Goal: Task Accomplishment & Management: Complete application form

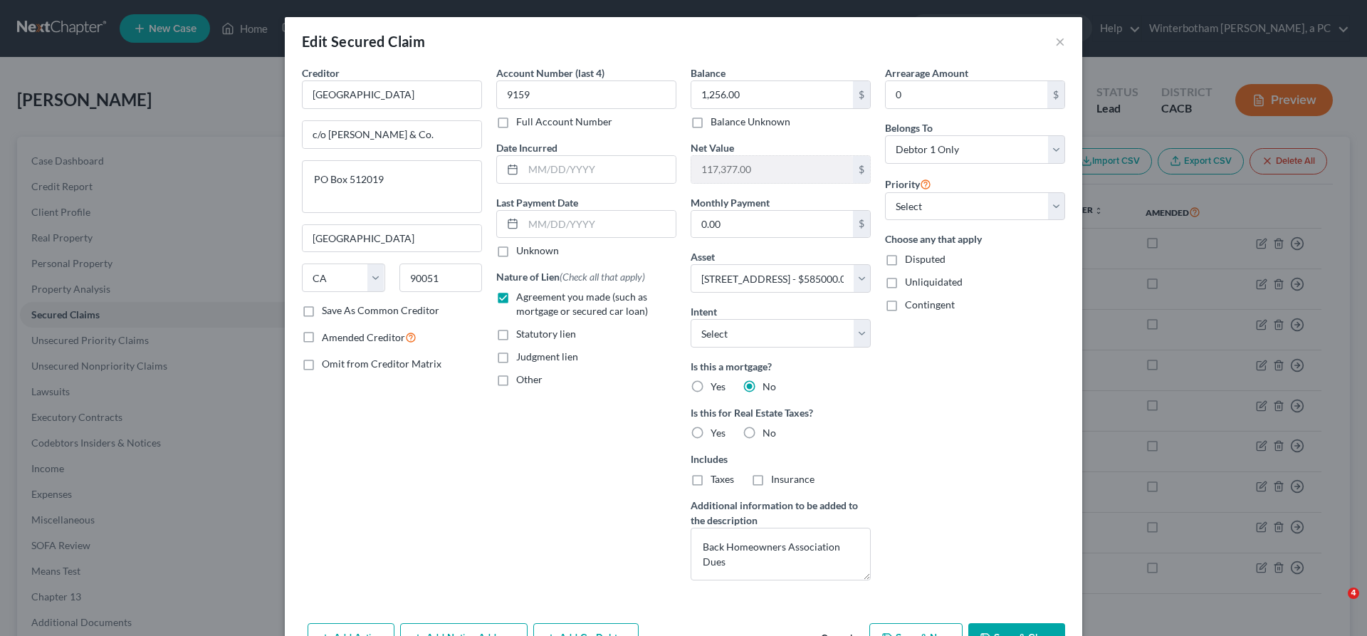
select select "4"
select select "18"
select select "0"
click at [1055, 33] on button "×" at bounding box center [1060, 41] width 10 height 17
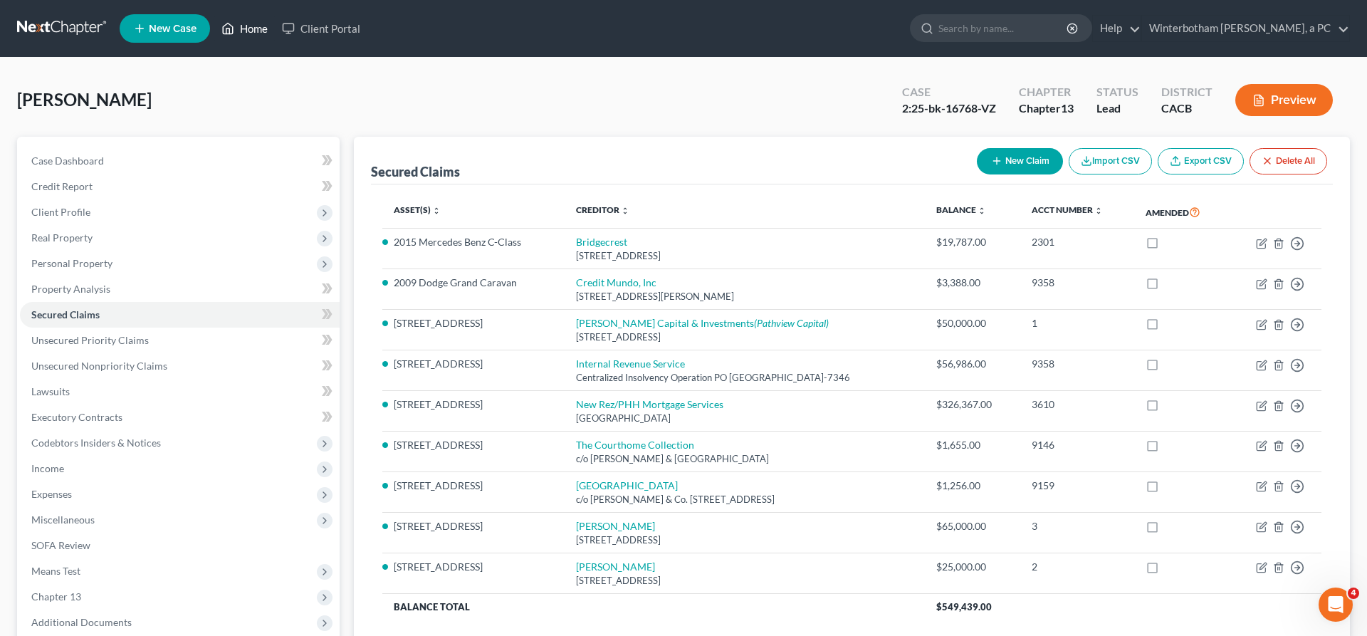
click at [214, 21] on link "Home" at bounding box center [244, 29] width 61 height 26
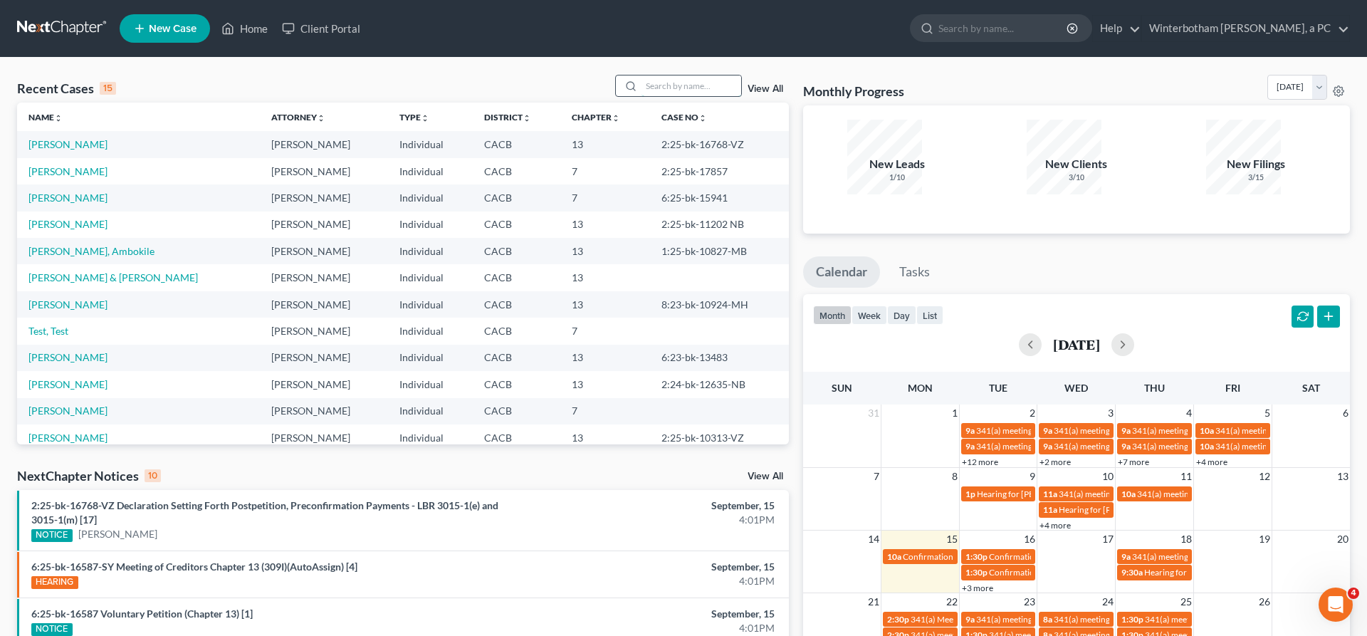
click at [711, 75] on input "search" at bounding box center [692, 85] width 100 height 21
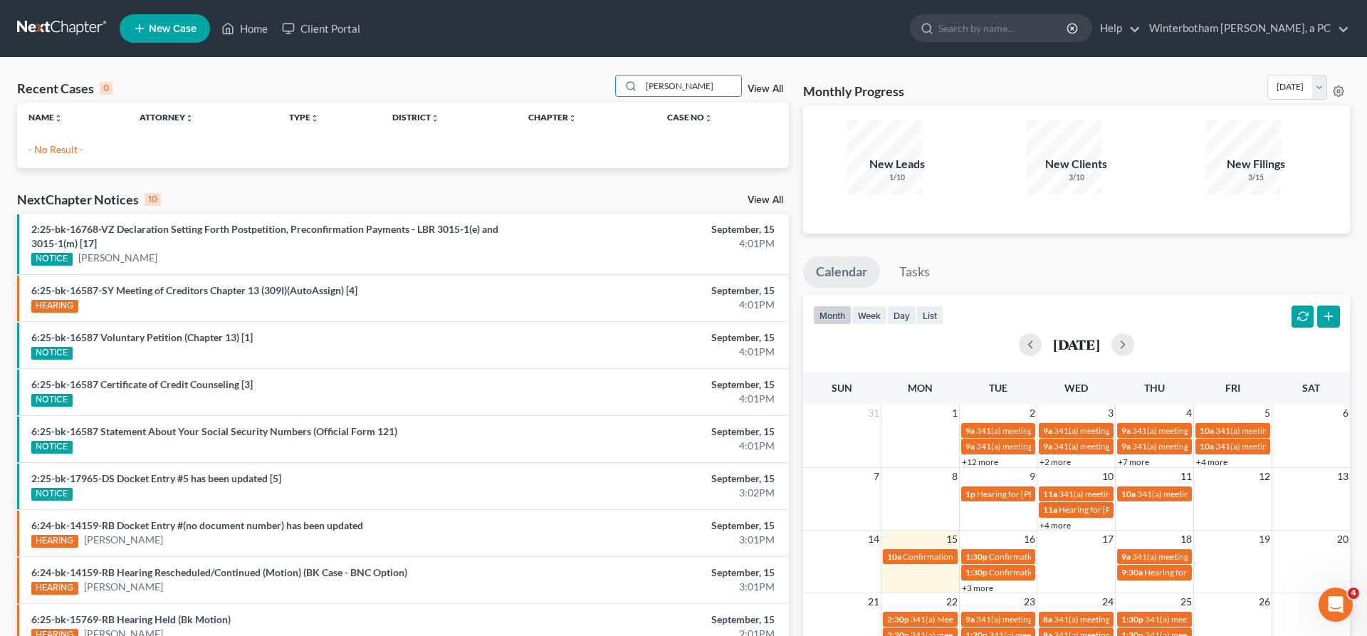
drag, startPoint x: 715, startPoint y: 68, endPoint x: 605, endPoint y: 75, distance: 110.6
click at [642, 75] on input "[PERSON_NAME]" at bounding box center [692, 85] width 100 height 21
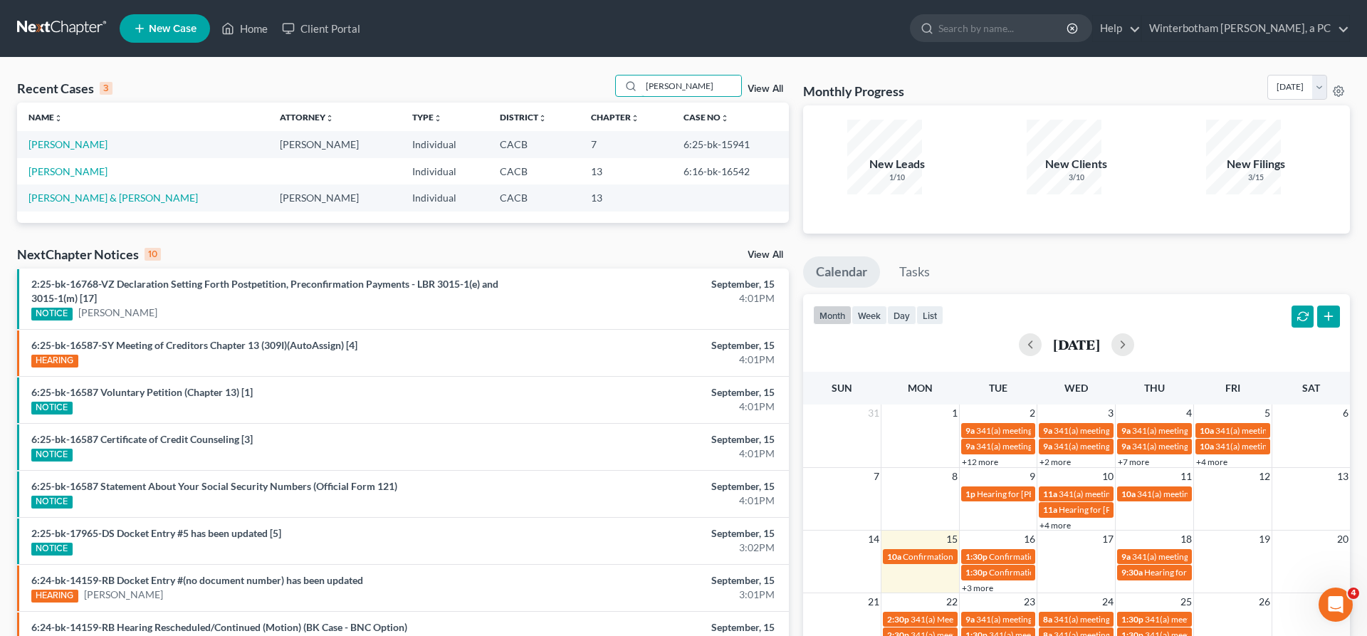
type input "[PERSON_NAME]"
click at [63, 131] on td "[PERSON_NAME]" at bounding box center [142, 144] width 251 height 26
click at [63, 138] on link "[PERSON_NAME]" at bounding box center [67, 144] width 79 height 12
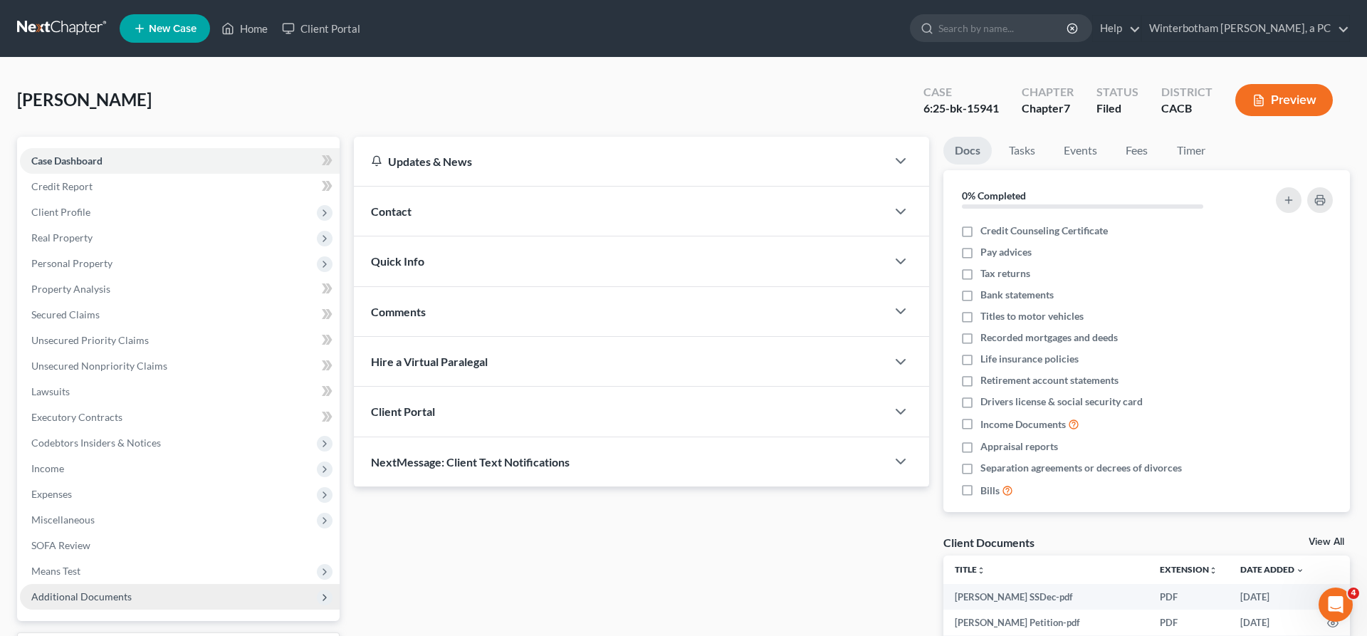
click at [100, 584] on span "Additional Documents" at bounding box center [180, 597] width 320 height 26
click at [122, 635] on span "Client Document Storage" at bounding box center [116, 648] width 112 height 12
select select "30"
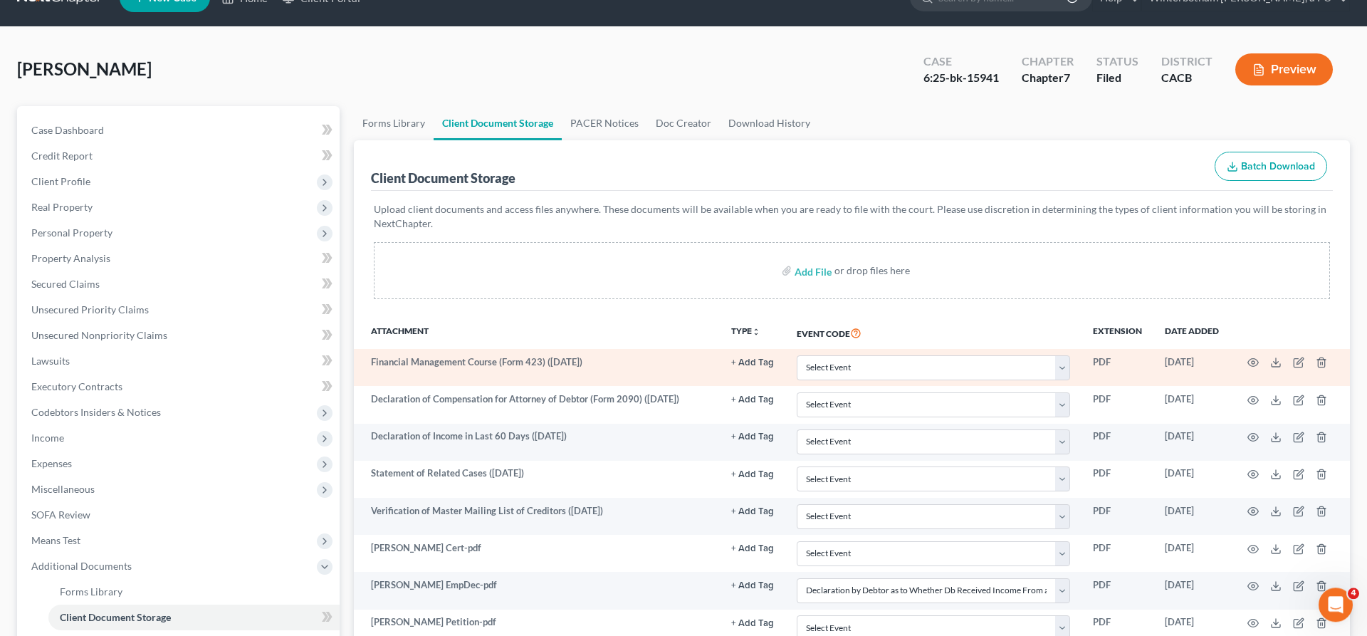
scroll to position [37, 0]
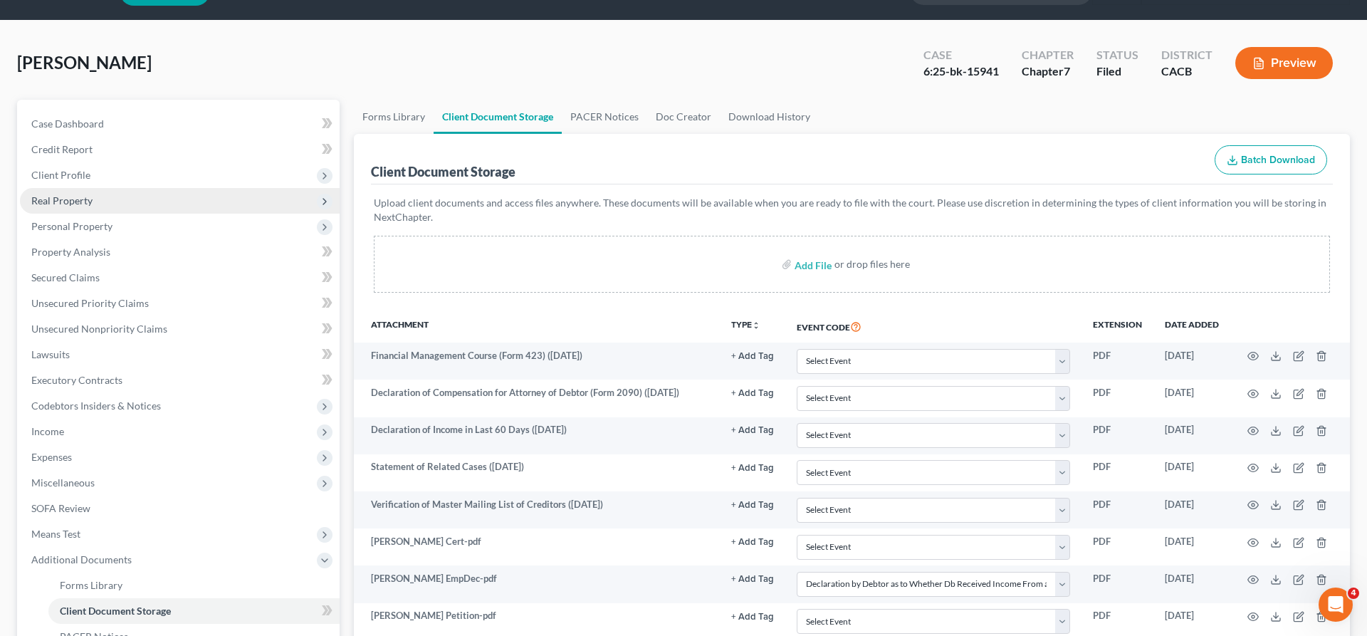
click at [70, 188] on span "Real Property" at bounding box center [180, 201] width 320 height 26
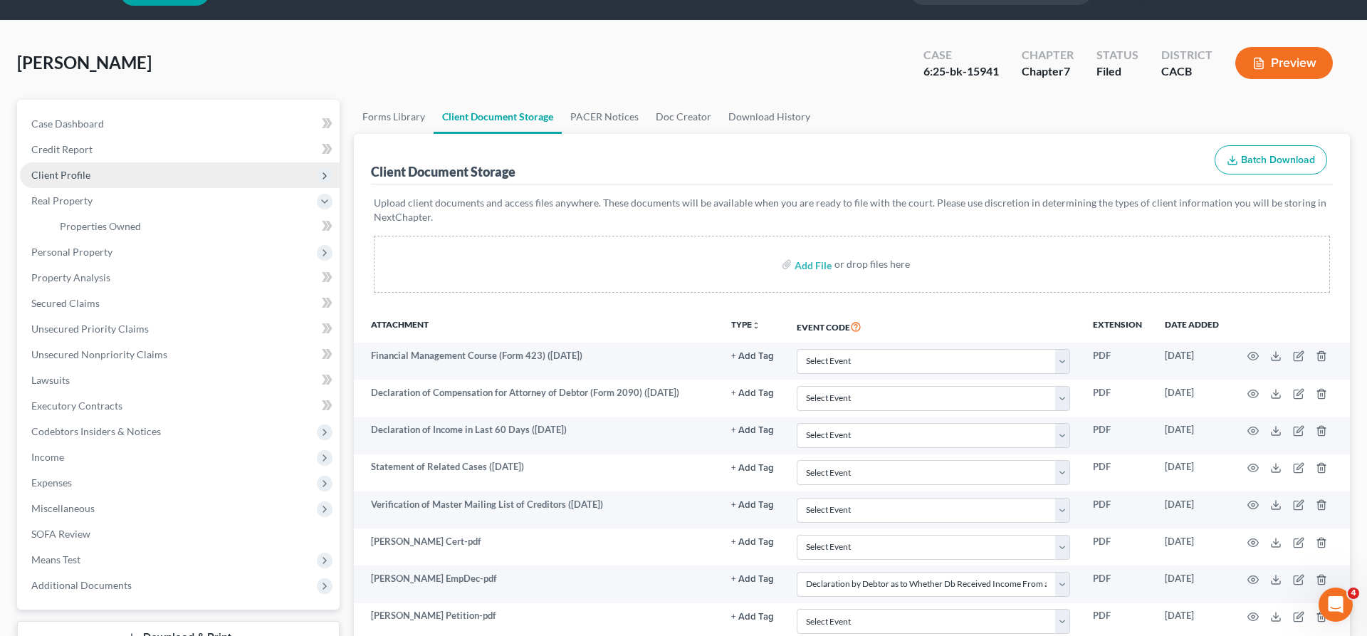
scroll to position [0, 0]
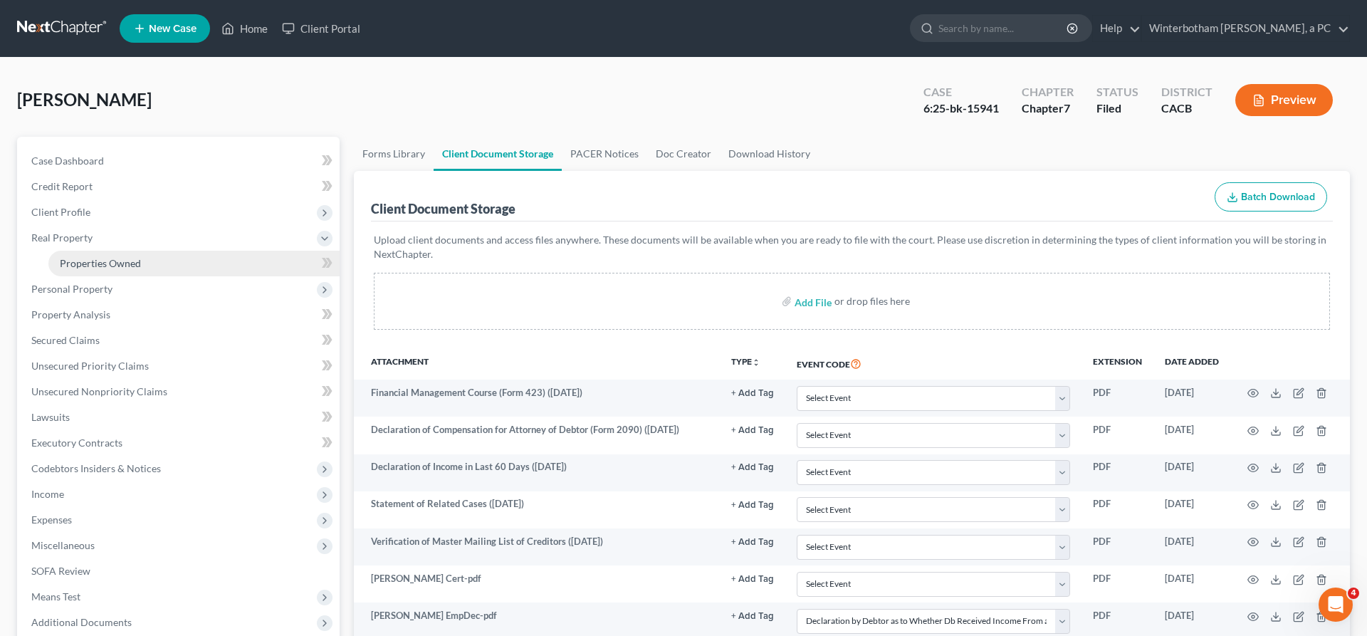
click at [99, 257] on span "Properties Owned" at bounding box center [100, 263] width 81 height 12
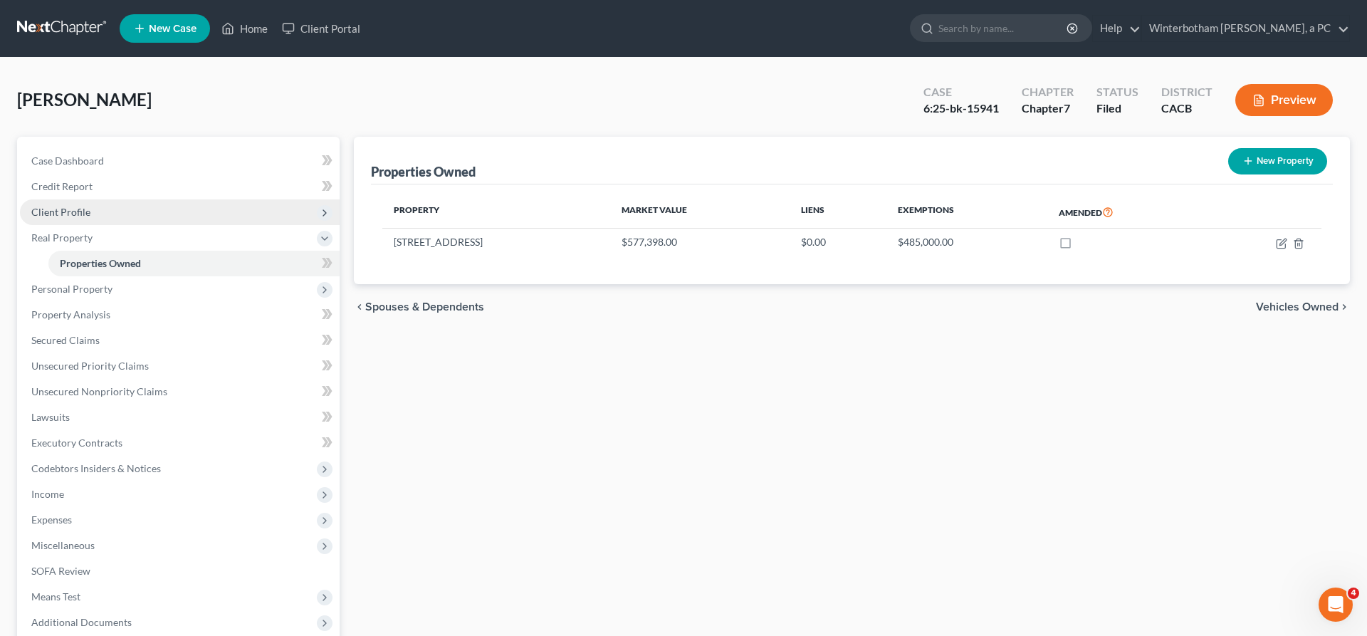
click at [51, 206] on span "Client Profile" at bounding box center [60, 212] width 59 height 12
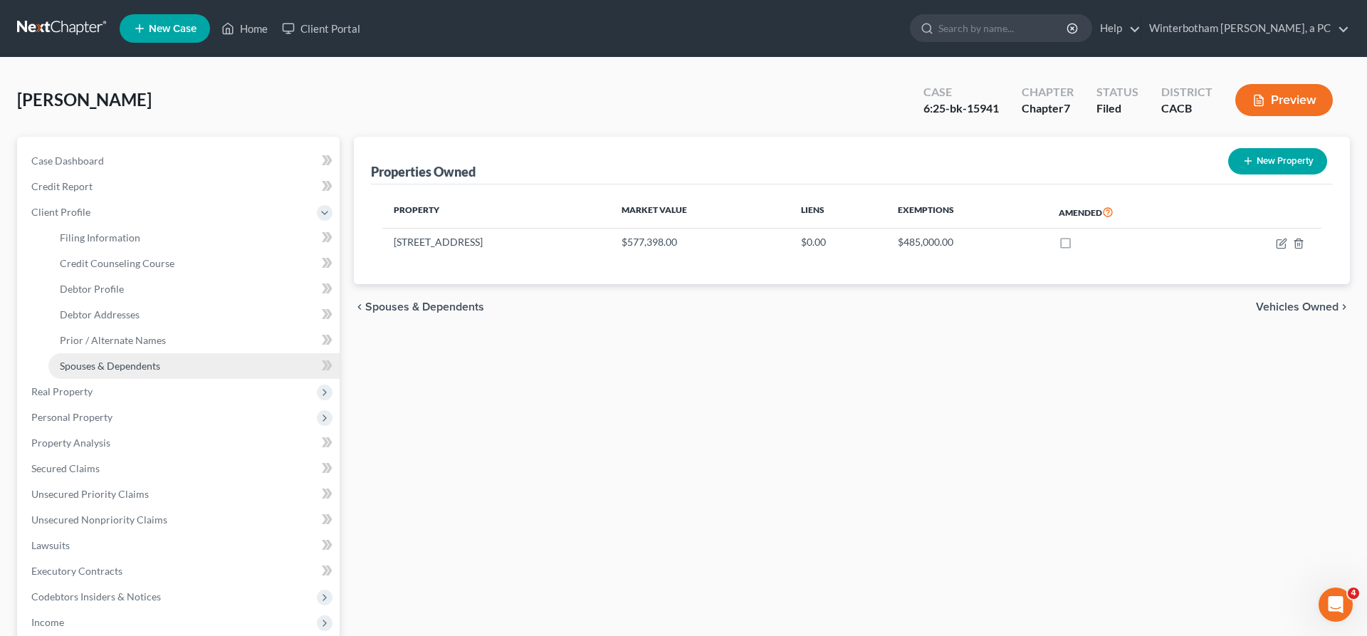
click at [88, 360] on span "Spouses & Dependents" at bounding box center [110, 366] width 100 height 12
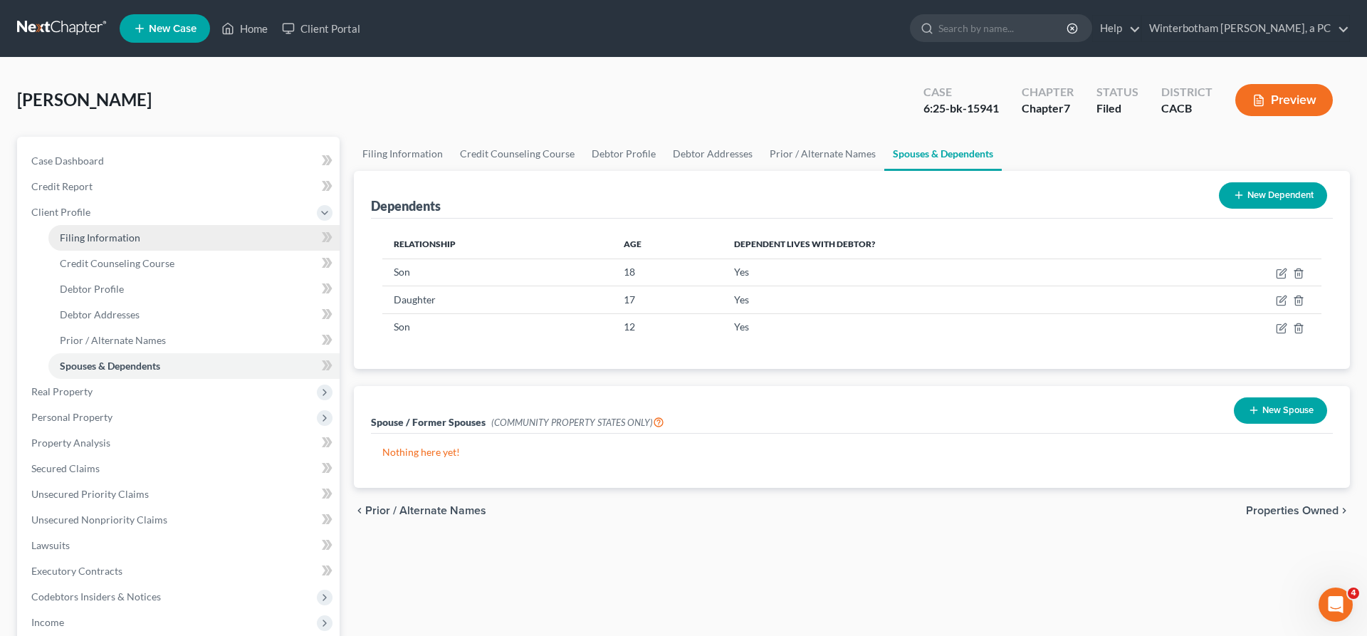
click at [103, 231] on span "Filing Information" at bounding box center [100, 237] width 80 height 12
select select "1"
select select "0"
select select "2"
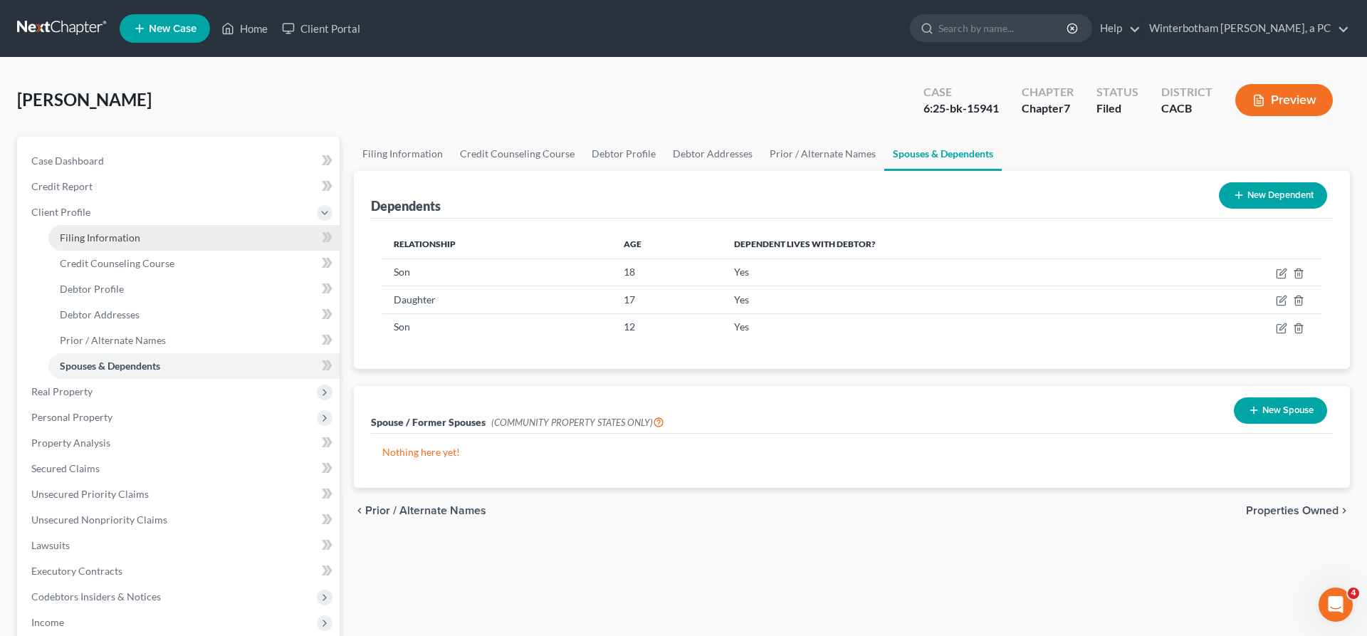
select select "4"
select select "1"
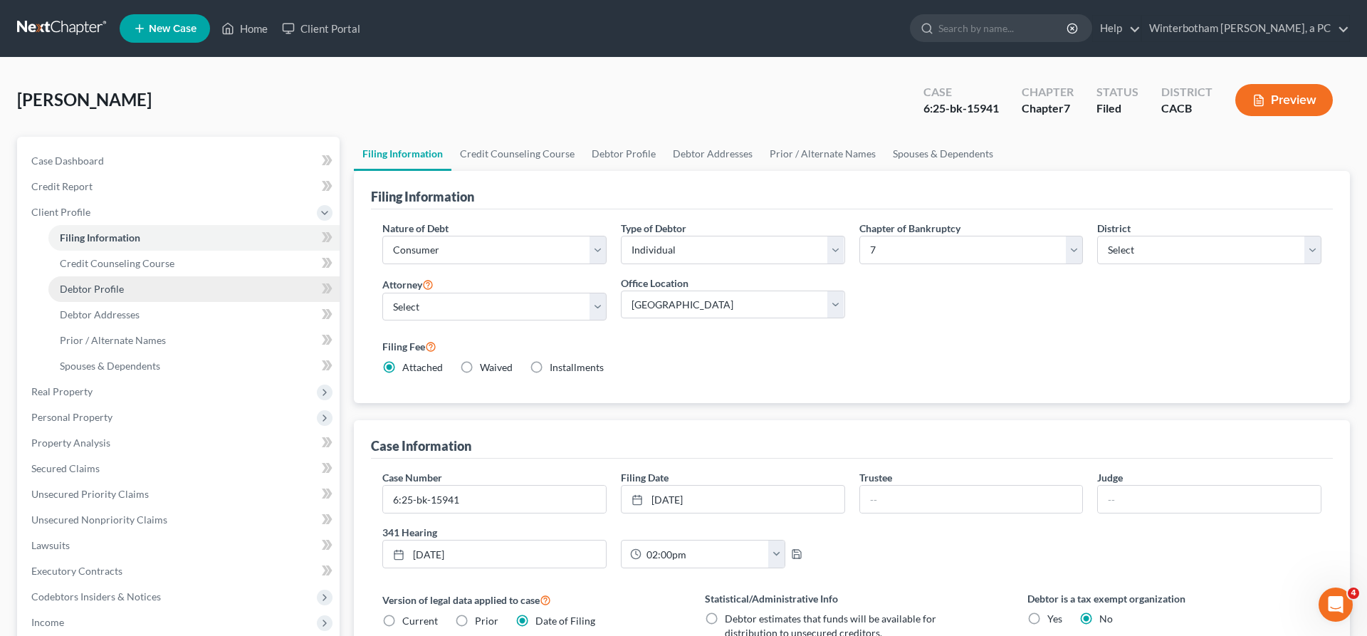
click at [110, 276] on link "Debtor Profile" at bounding box center [193, 289] width 291 height 26
select select "0"
select select "3"
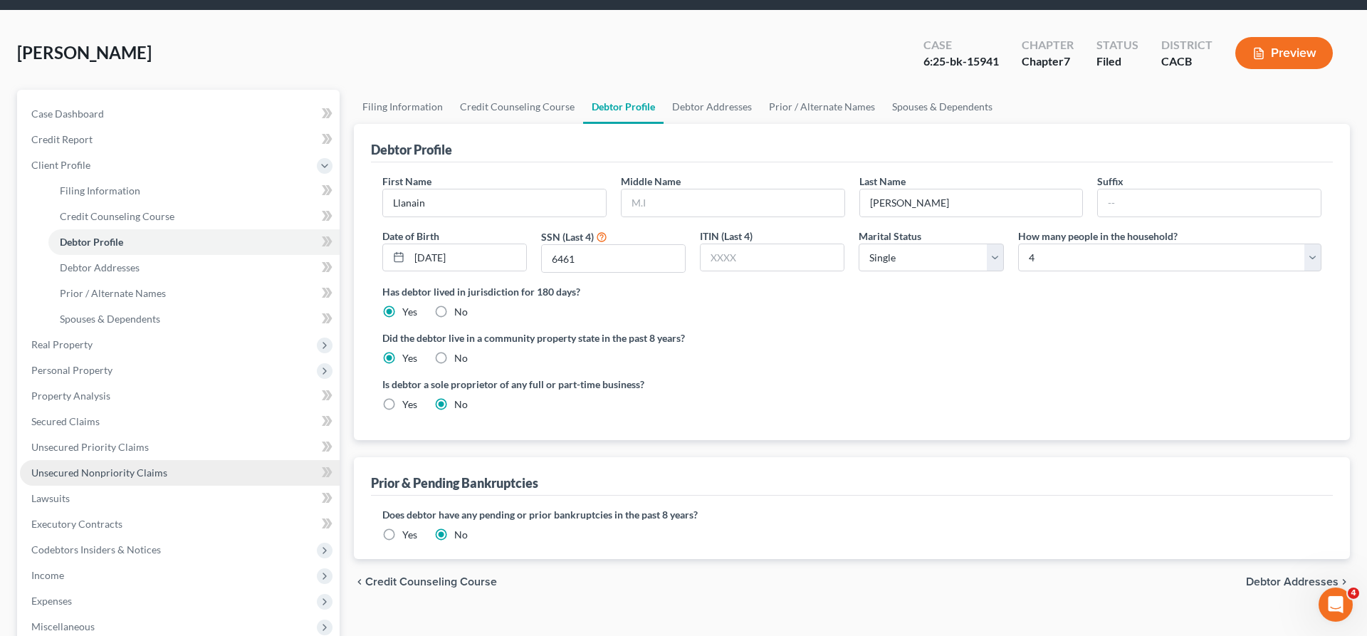
scroll to position [56, 0]
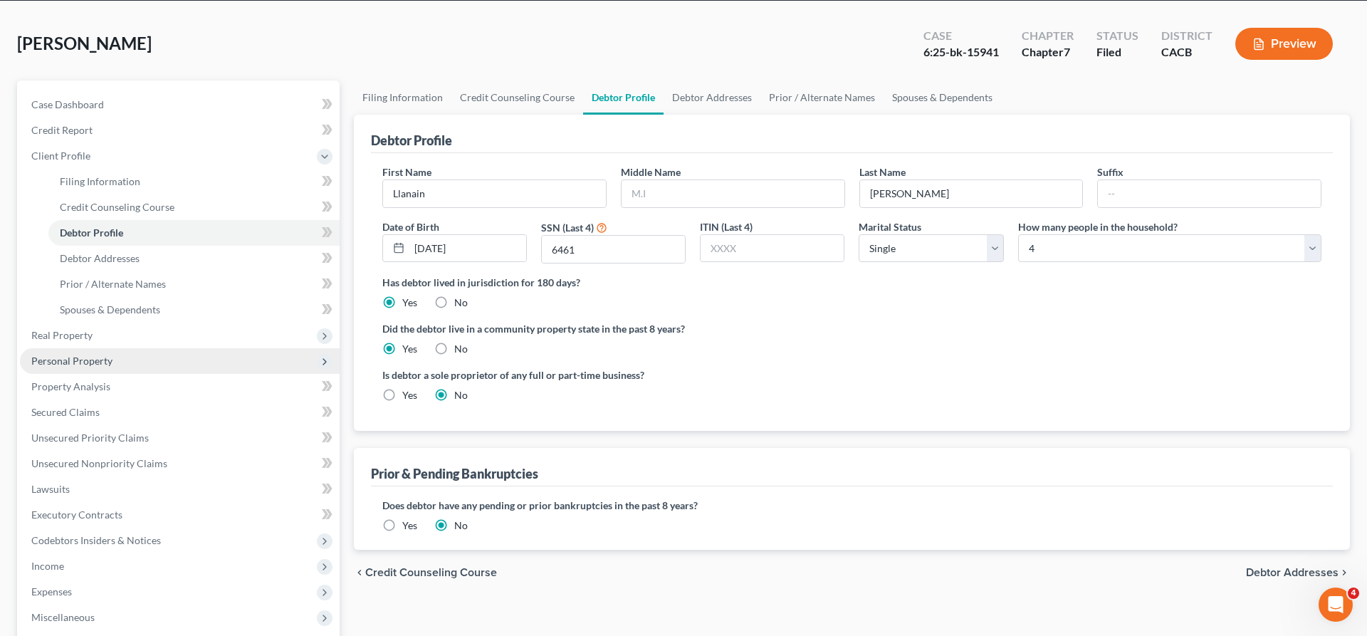
click at [48, 355] on span "Personal Property" at bounding box center [71, 361] width 81 height 12
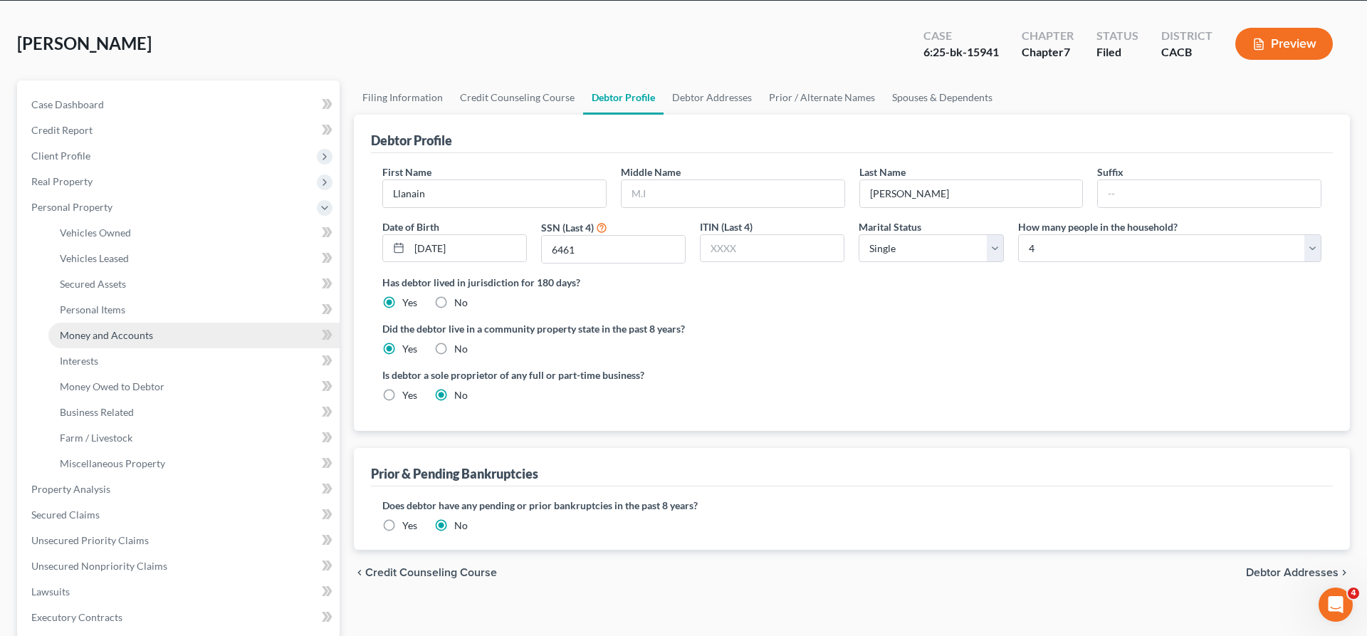
click at [88, 323] on link "Money and Accounts" at bounding box center [193, 336] width 291 height 26
